Goal: Communication & Community: Participate in discussion

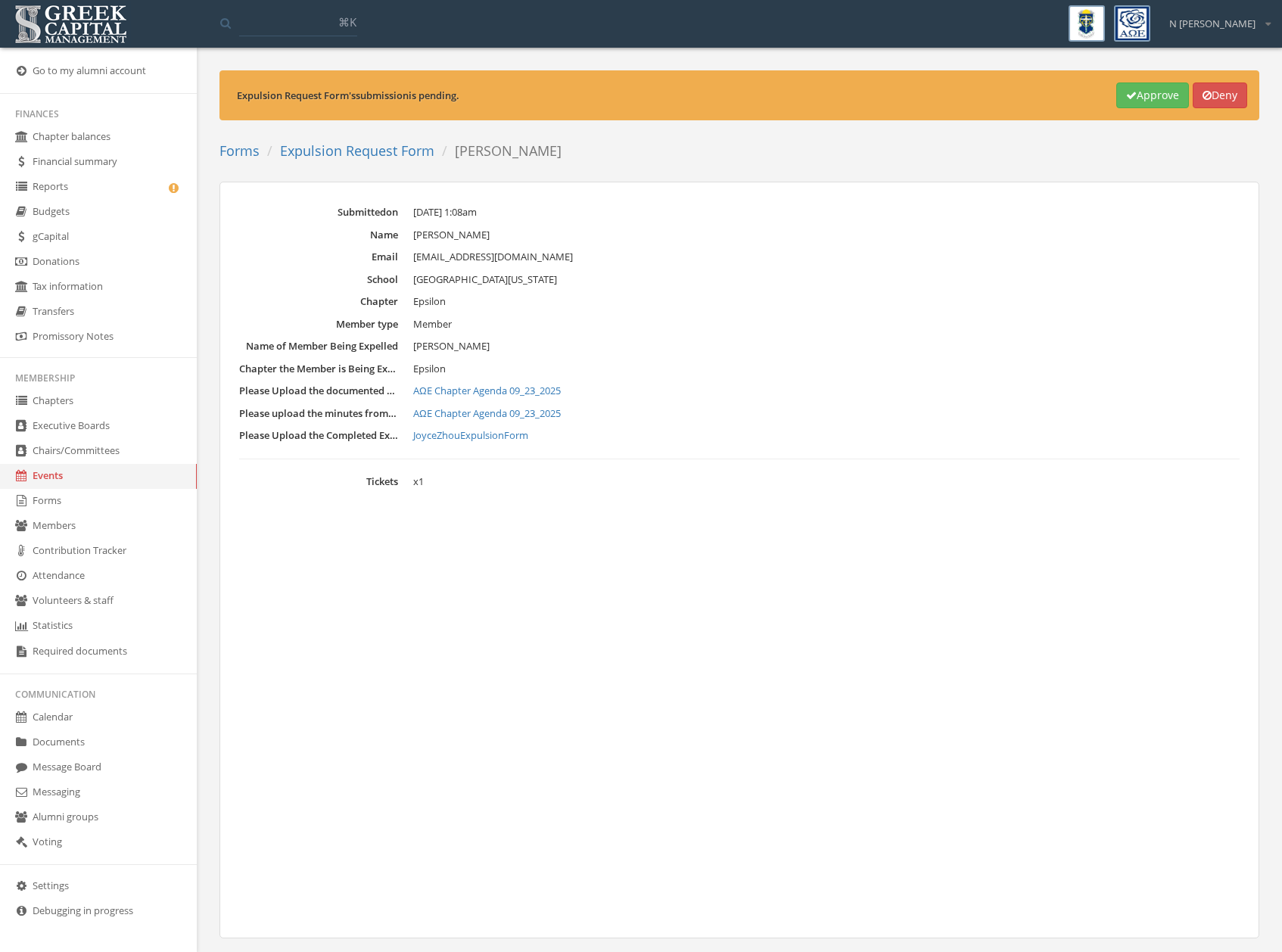
click at [85, 768] on link "Message Board" at bounding box center [98, 768] width 196 height 25
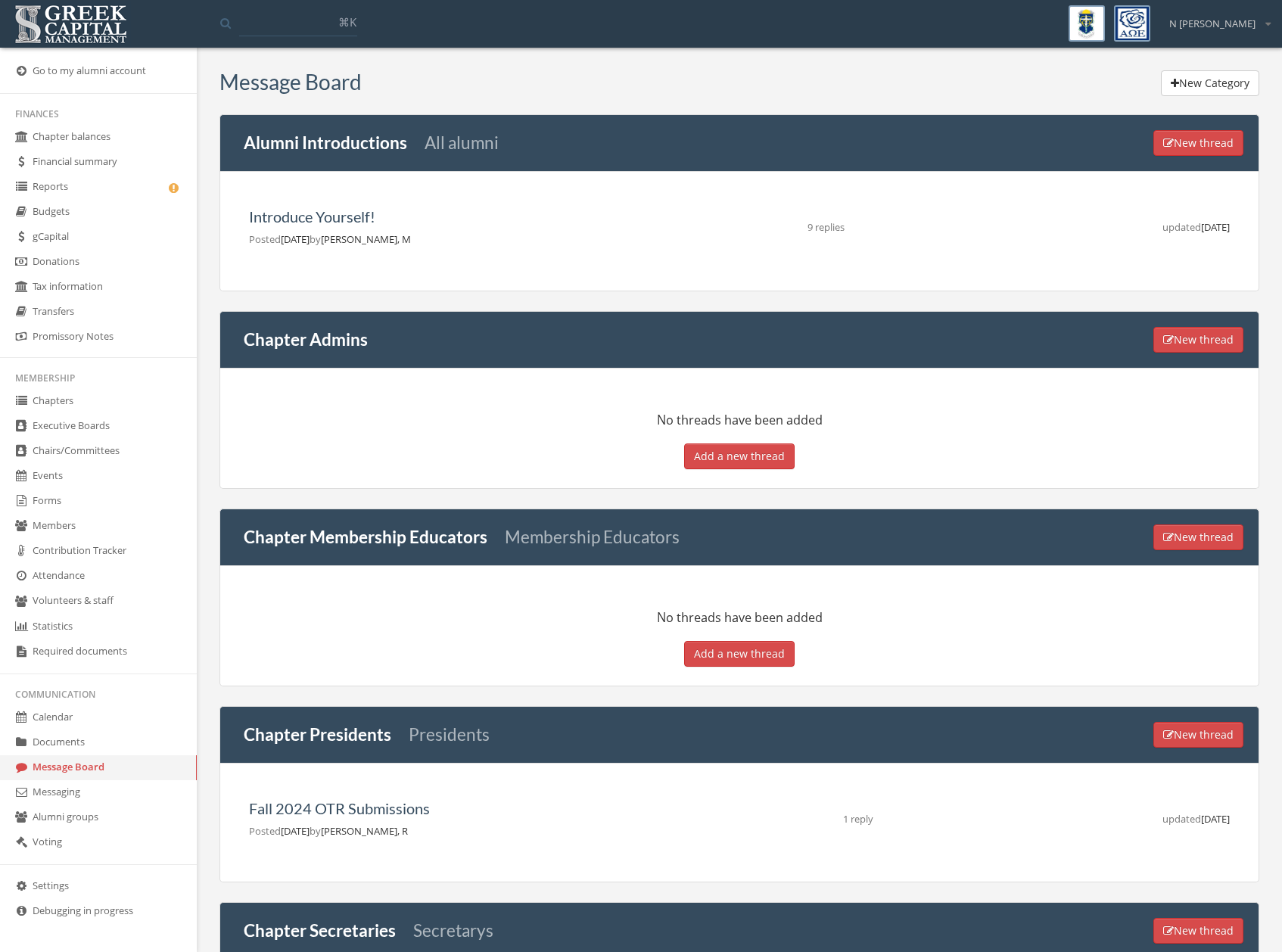
click at [56, 790] on link "Messaging" at bounding box center [98, 793] width 196 height 25
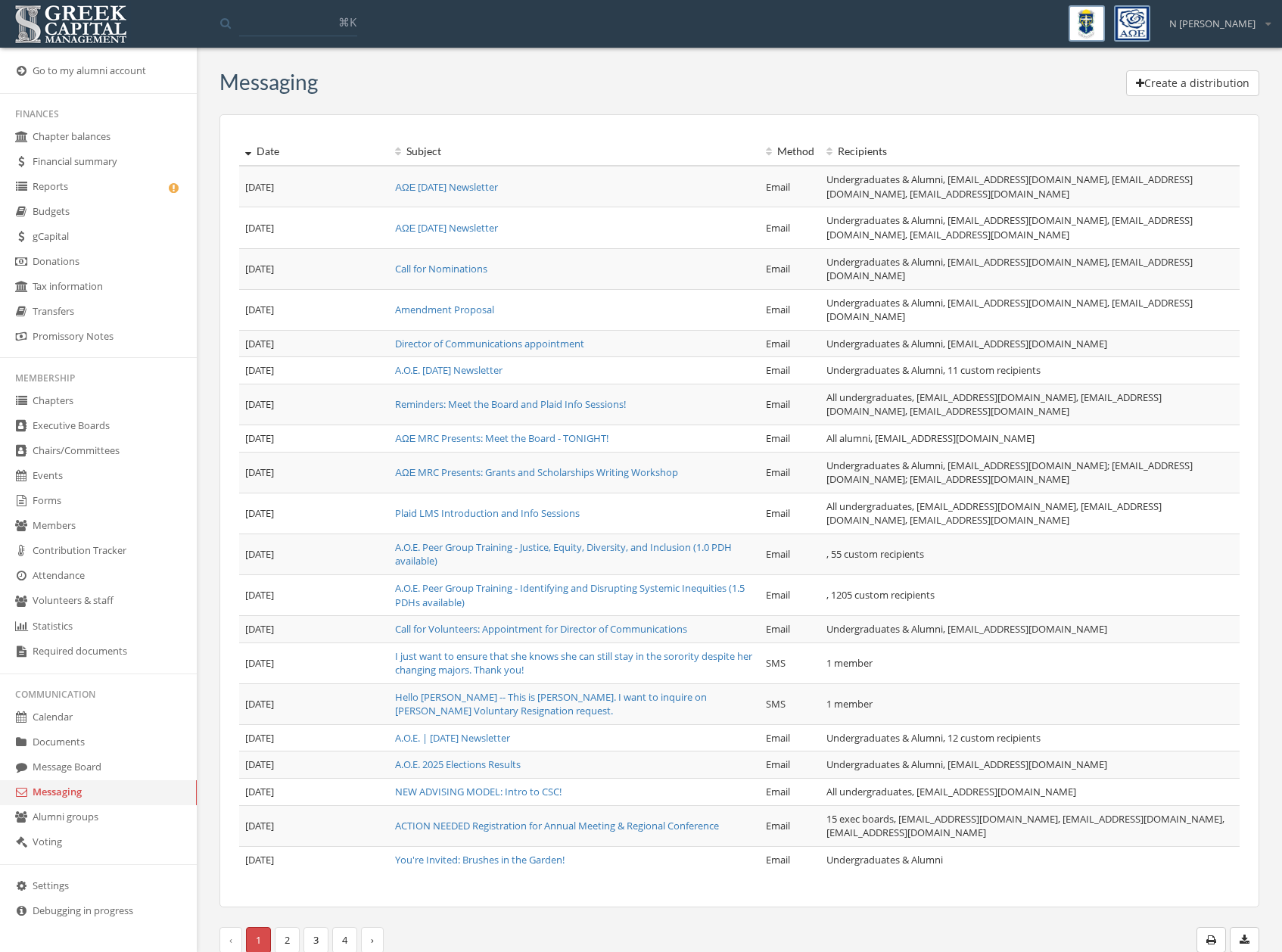
click at [528, 548] on link "A.O.E. Peer Group Training - Justice, Equity, Diversity, and Inclusion (1.0 PDH…" at bounding box center [564, 554] width 337 height 28
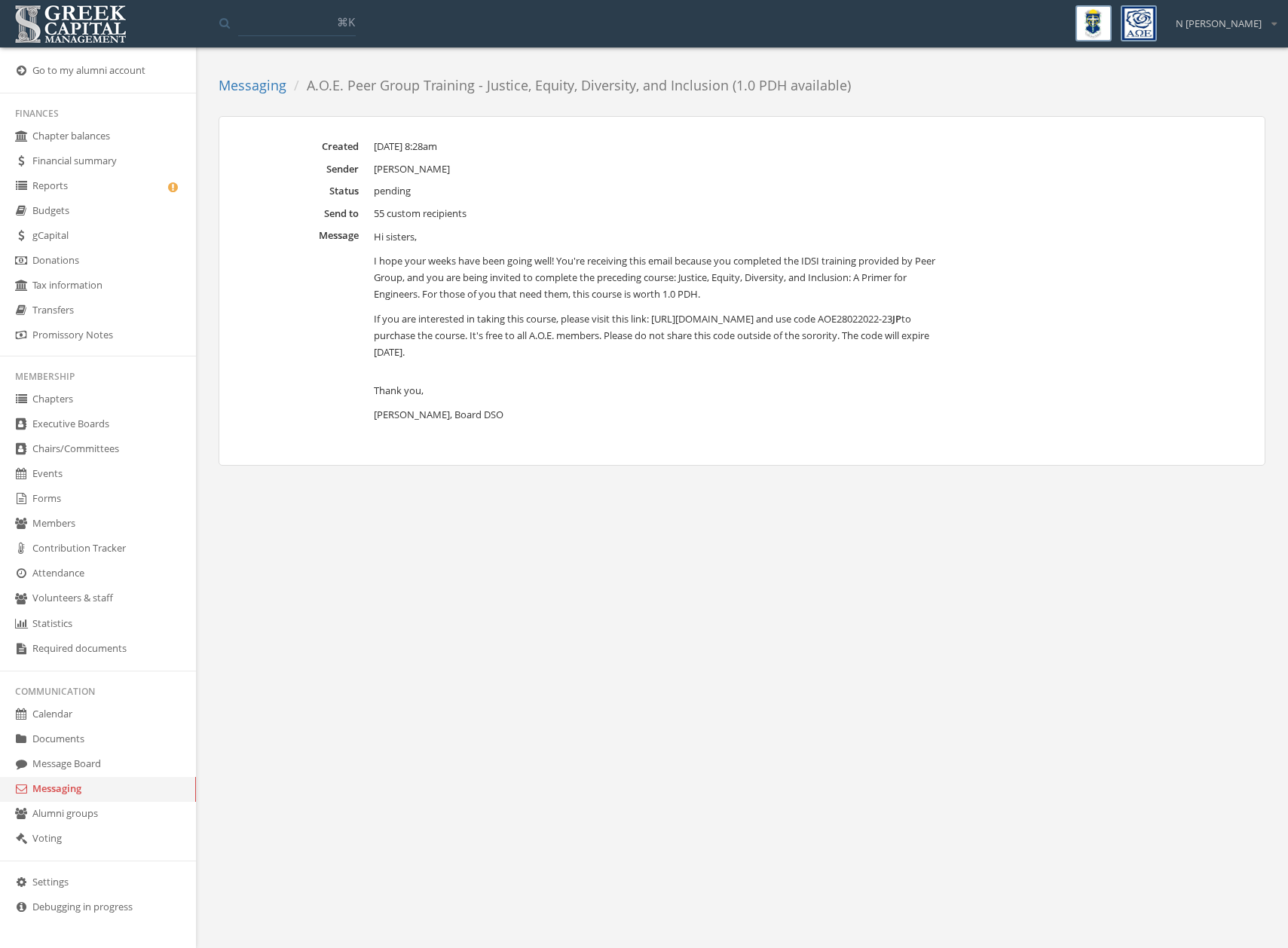
click at [232, 85] on link "Messaging" at bounding box center [253, 86] width 68 height 18
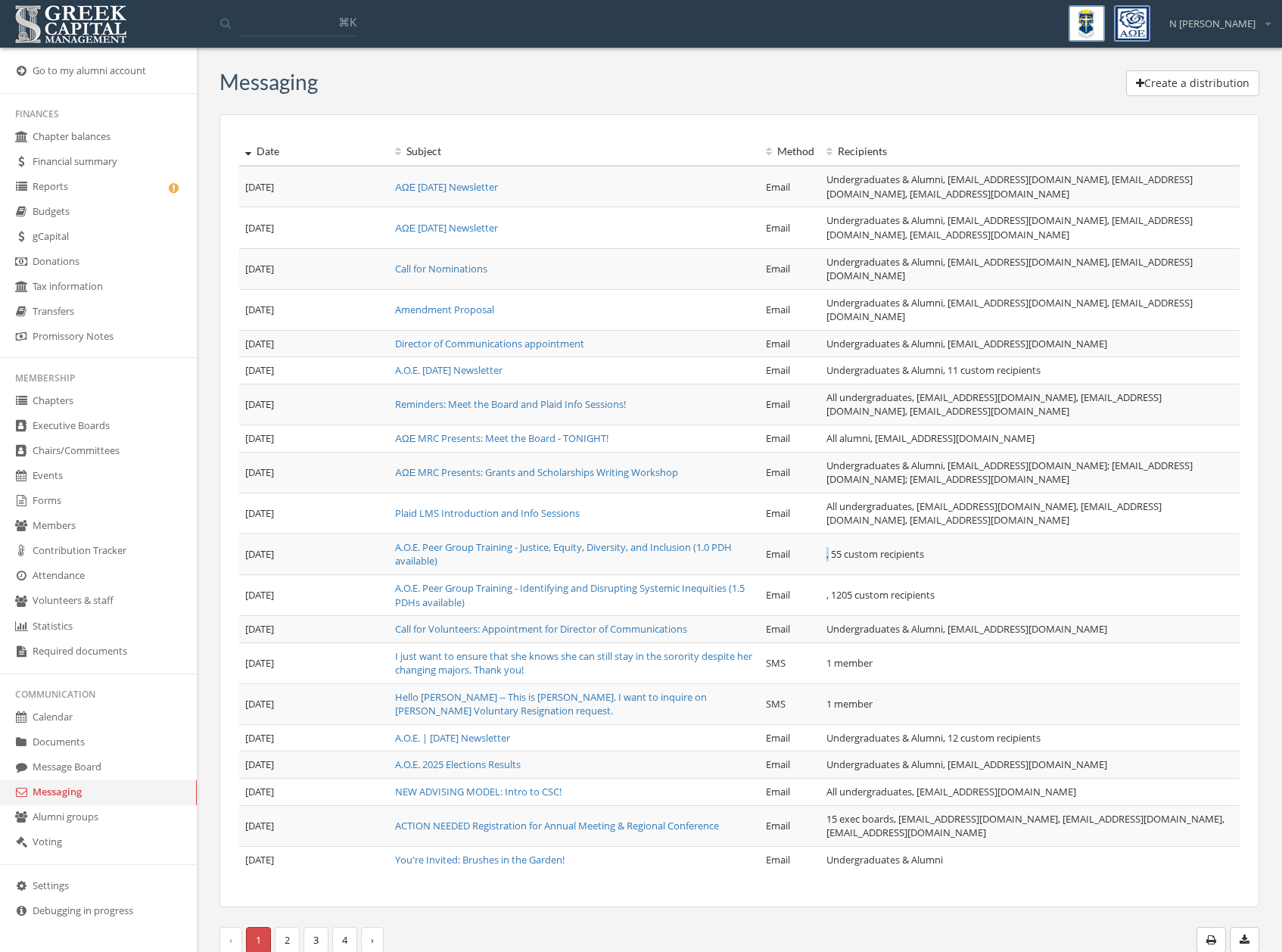
click at [821, 553] on td ", 55 custom recipients" at bounding box center [1030, 554] width 420 height 41
drag, startPoint x: 805, startPoint y: 553, endPoint x: 918, endPoint y: 553, distance: 113.0
click at [918, 553] on td ", 55 custom recipients" at bounding box center [1030, 554] width 420 height 41
drag, startPoint x: 1030, startPoint y: 544, endPoint x: 1037, endPoint y: 542, distance: 7.3
click at [1033, 543] on td ", 55 custom recipients" at bounding box center [1030, 554] width 420 height 41
